Goal: Communication & Community: Answer question/provide support

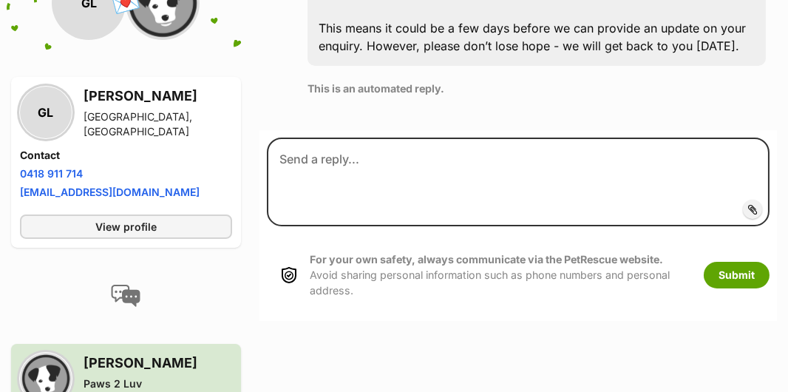
scroll to position [578, 0]
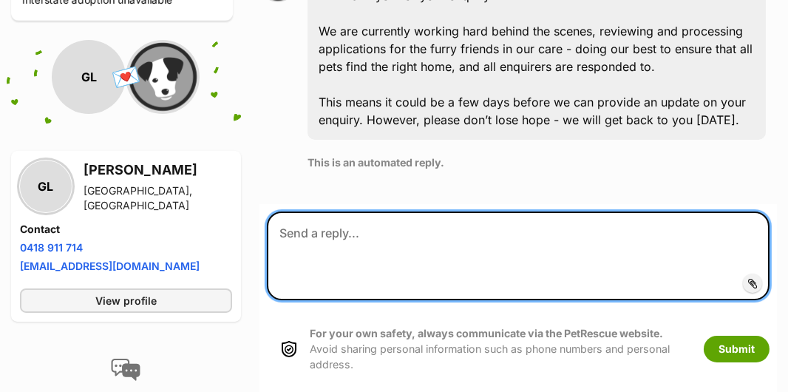
click at [306, 227] on textarea at bounding box center [518, 255] width 503 height 89
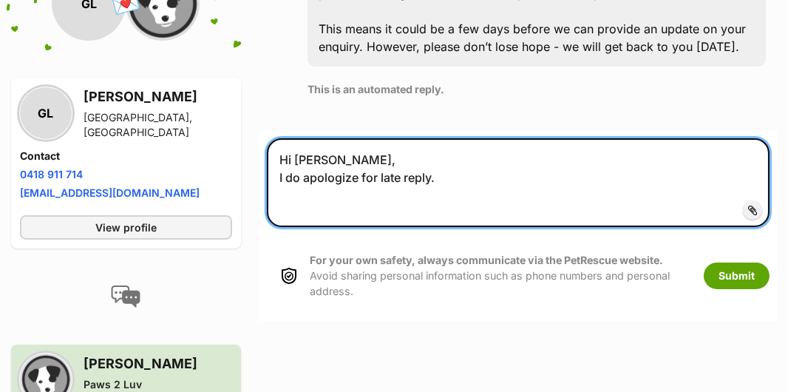
scroll to position [652, 0]
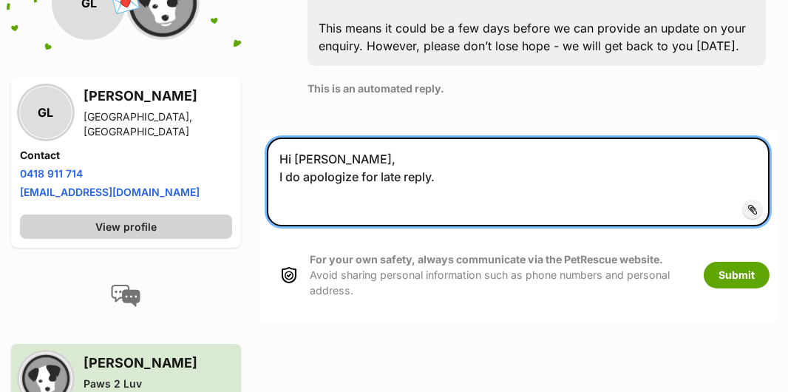
type textarea "Hi [PERSON_NAME], I do apologize for late reply."
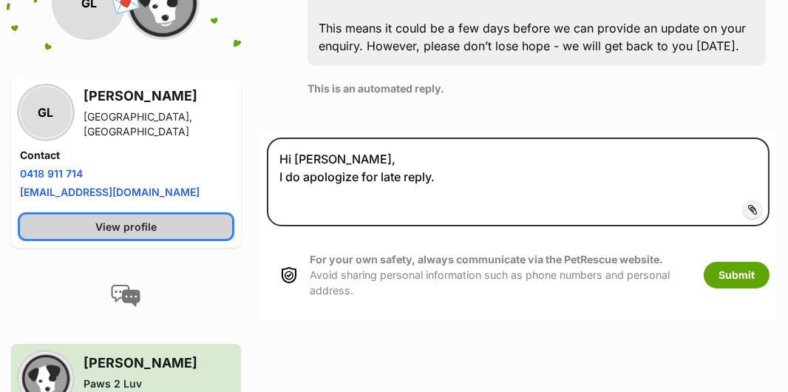
click at [124, 228] on span "View profile" at bounding box center [125, 227] width 61 height 16
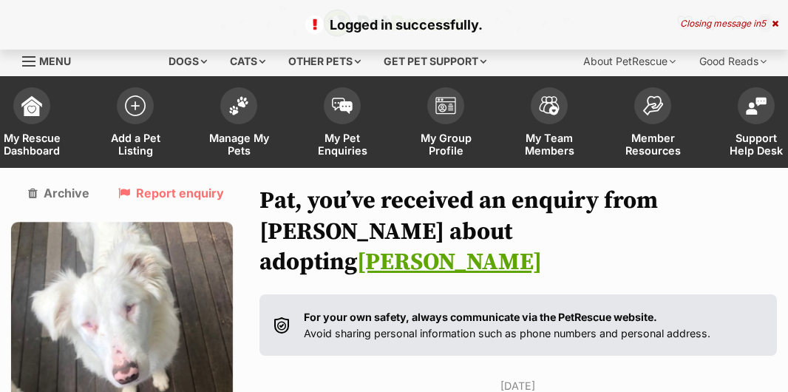
scroll to position [652, 0]
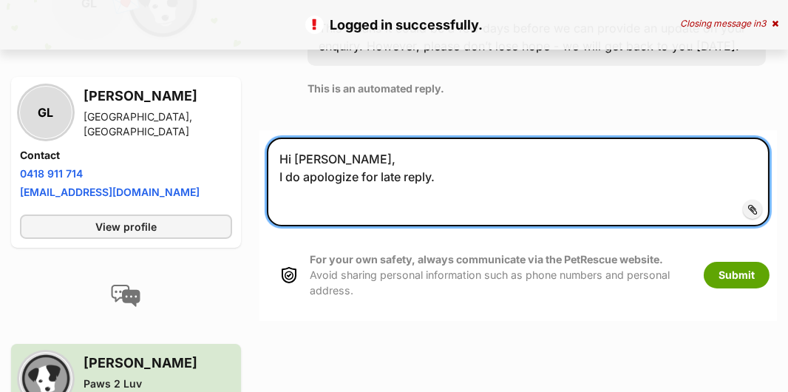
click at [459, 168] on textarea "Hi [PERSON_NAME], I do apologize for late reply." at bounding box center [518, 182] width 503 height 89
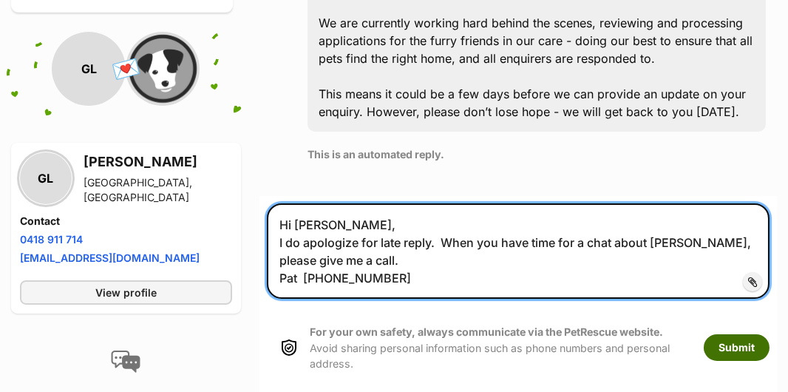
scroll to position [612, 0]
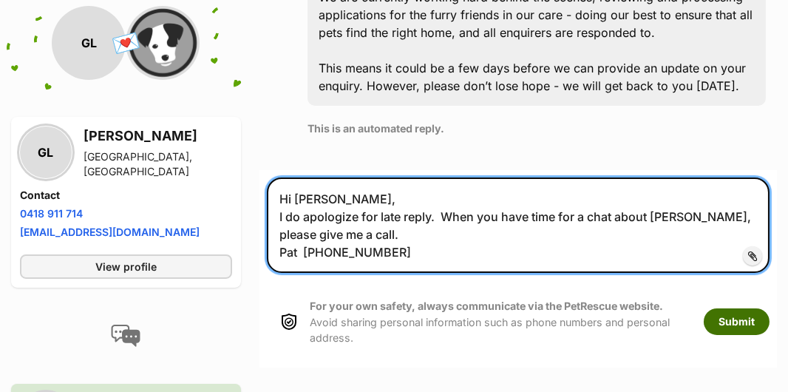
type textarea "Hi [PERSON_NAME], I do apologize for late reply. When you have time for a chat …"
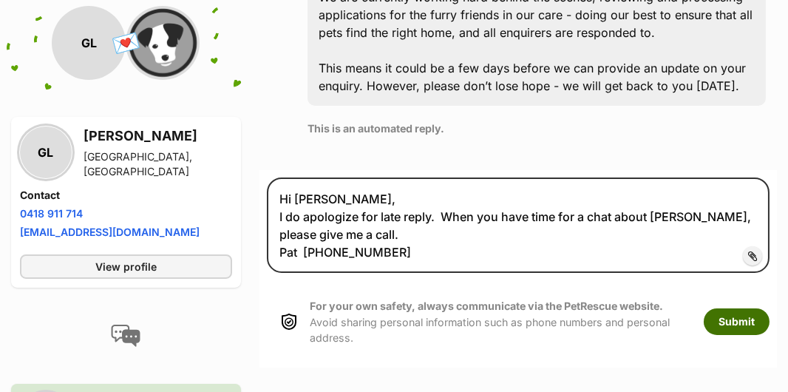
click at [742, 310] on button "Submit" at bounding box center [737, 321] width 66 height 27
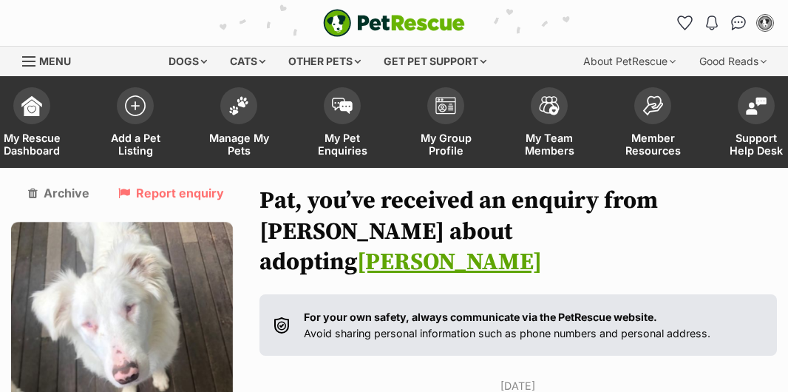
scroll to position [689, 0]
